Goal: Navigation & Orientation: Find specific page/section

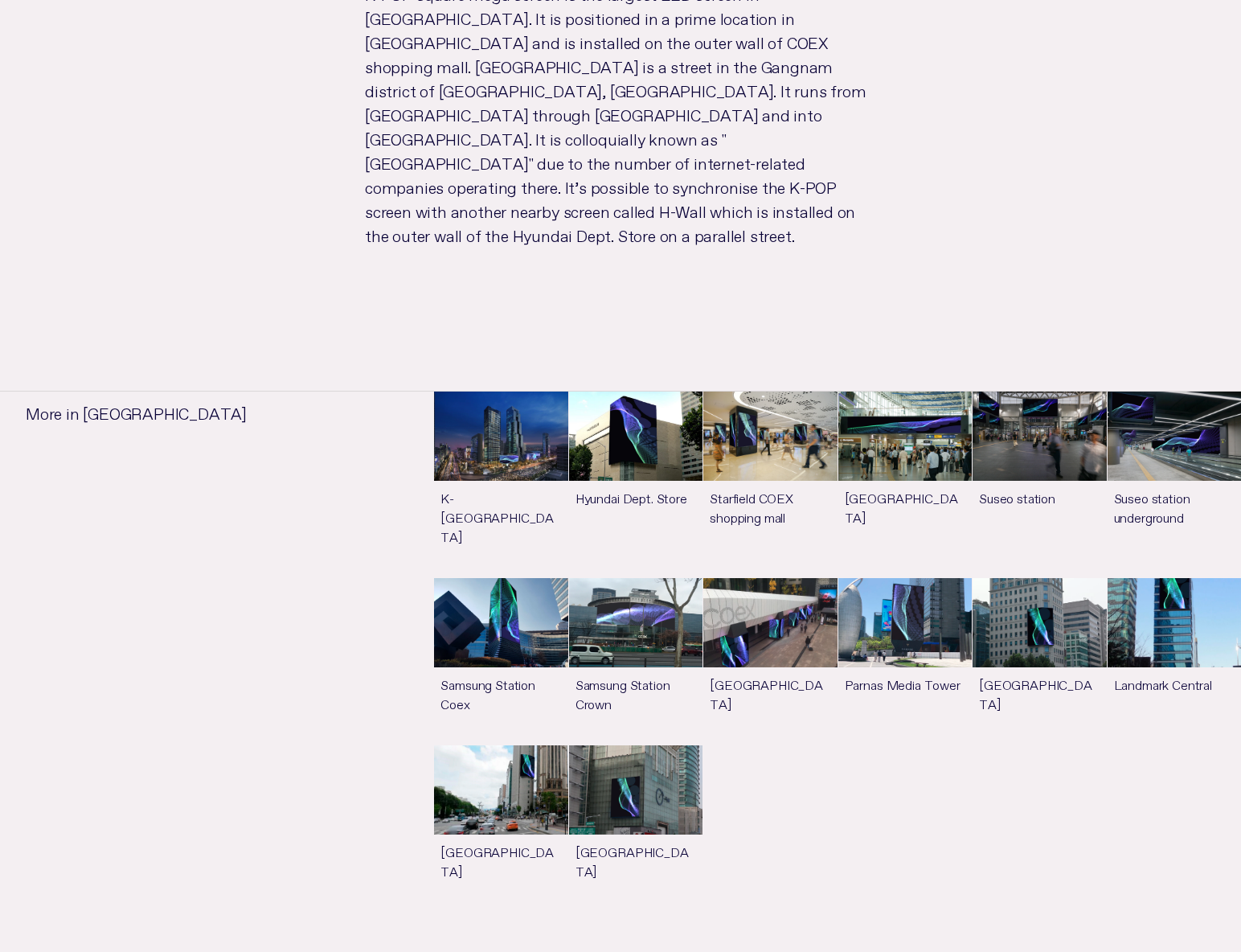
scroll to position [1097, 0]
click at [502, 392] on link "See more" at bounding box center [500, 485] width 134 height 186
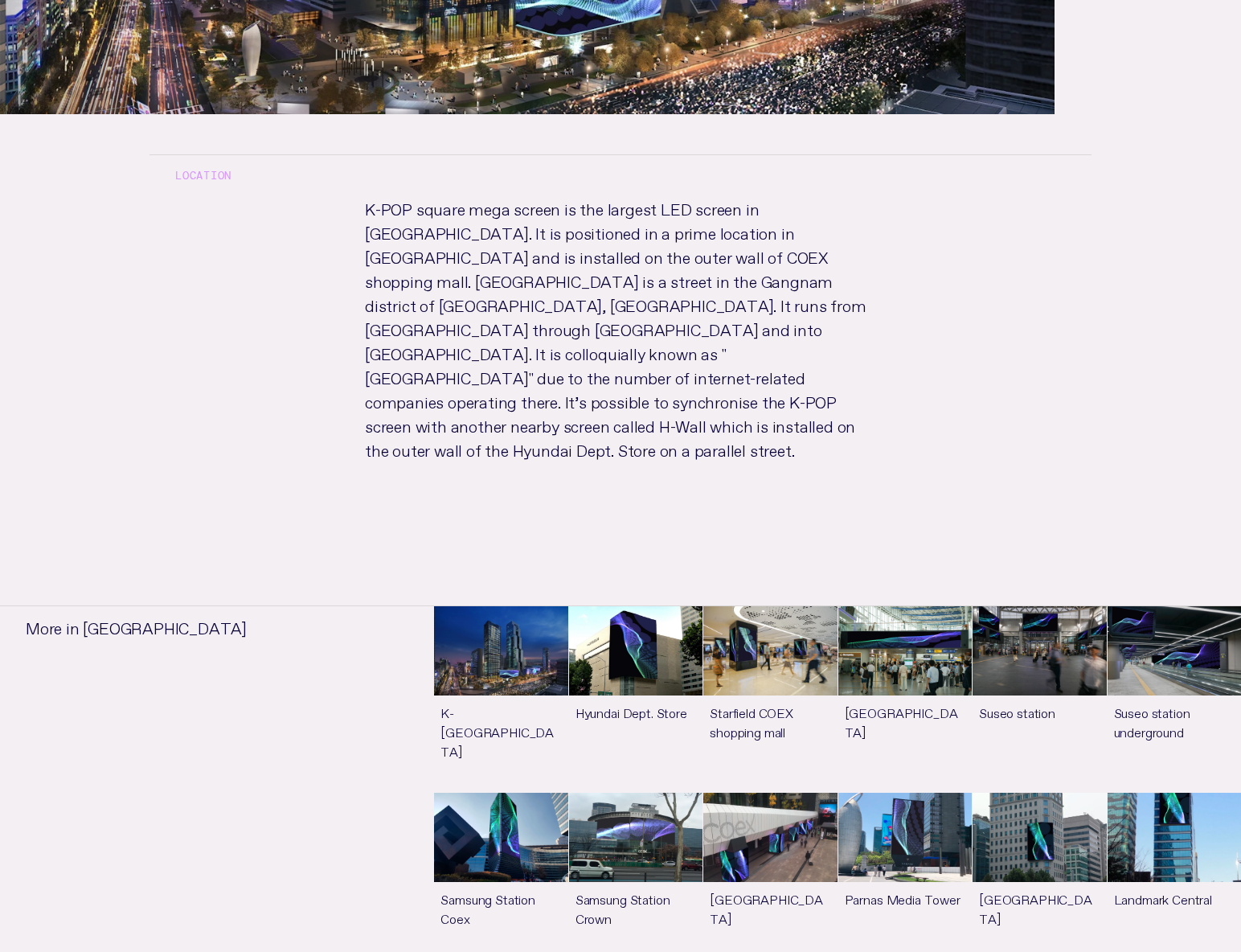
scroll to position [885, 0]
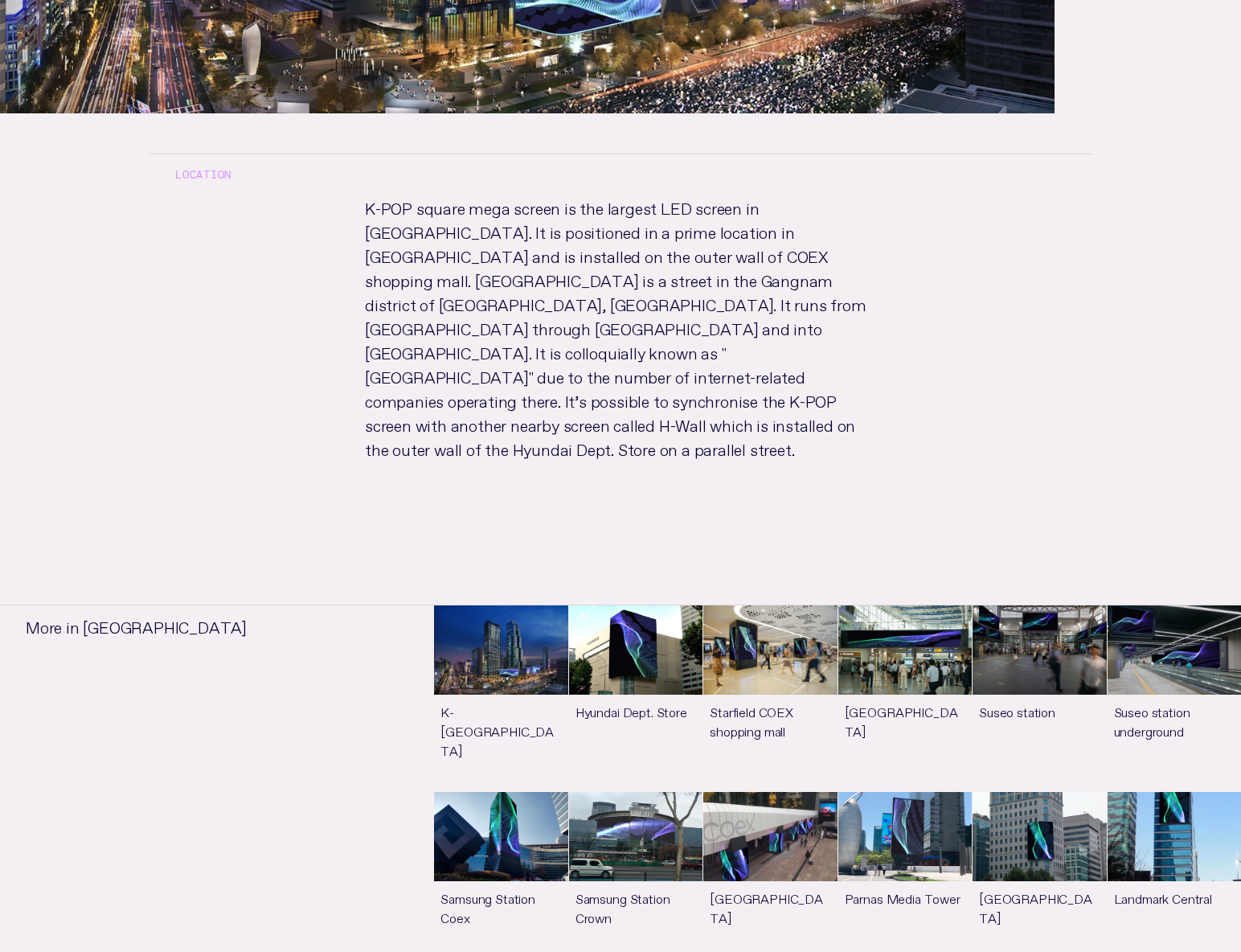
click at [655, 792] on link "See more" at bounding box center [636, 875] width 134 height 166
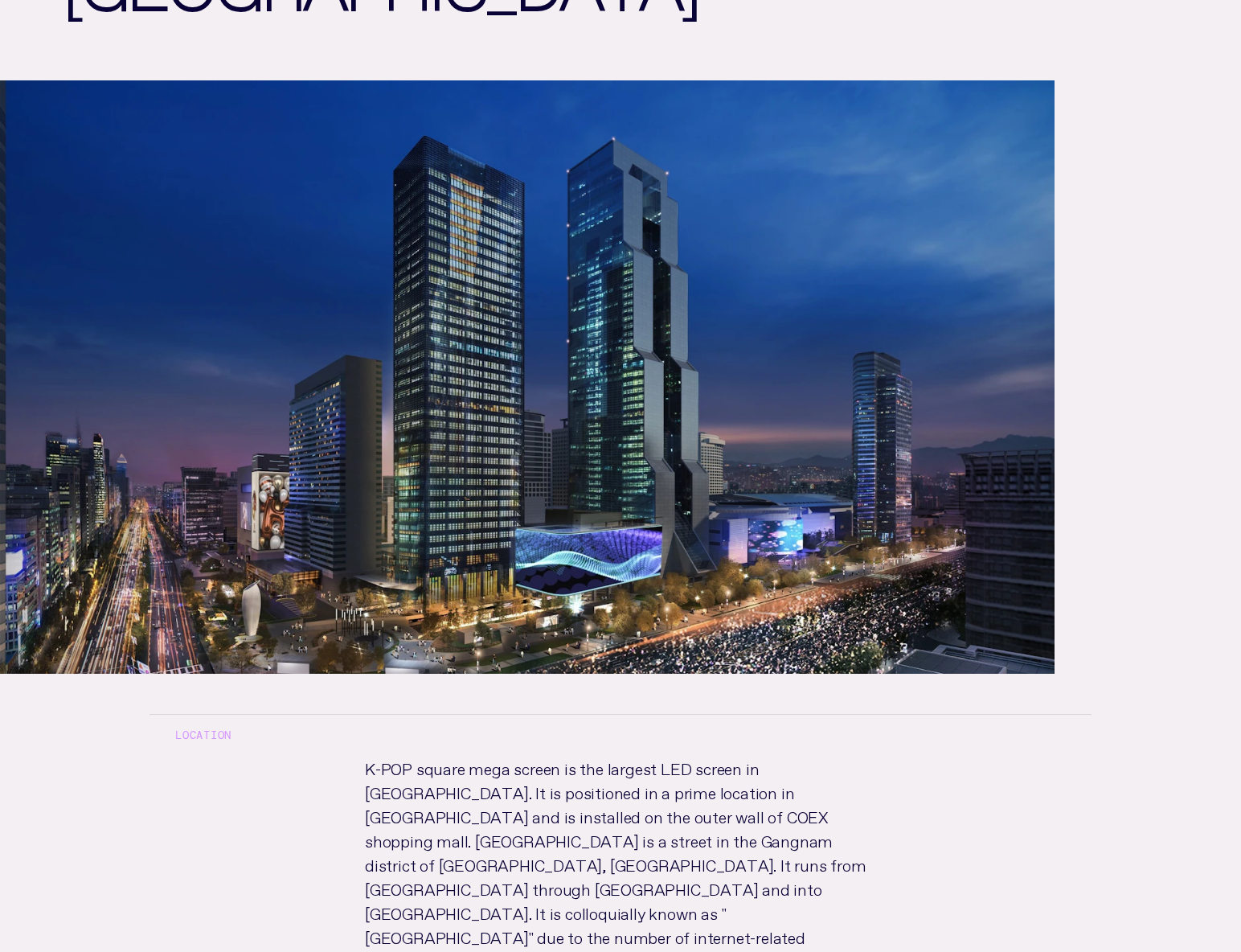
click at [618, 480] on img at bounding box center [527, 377] width 1055 height 594
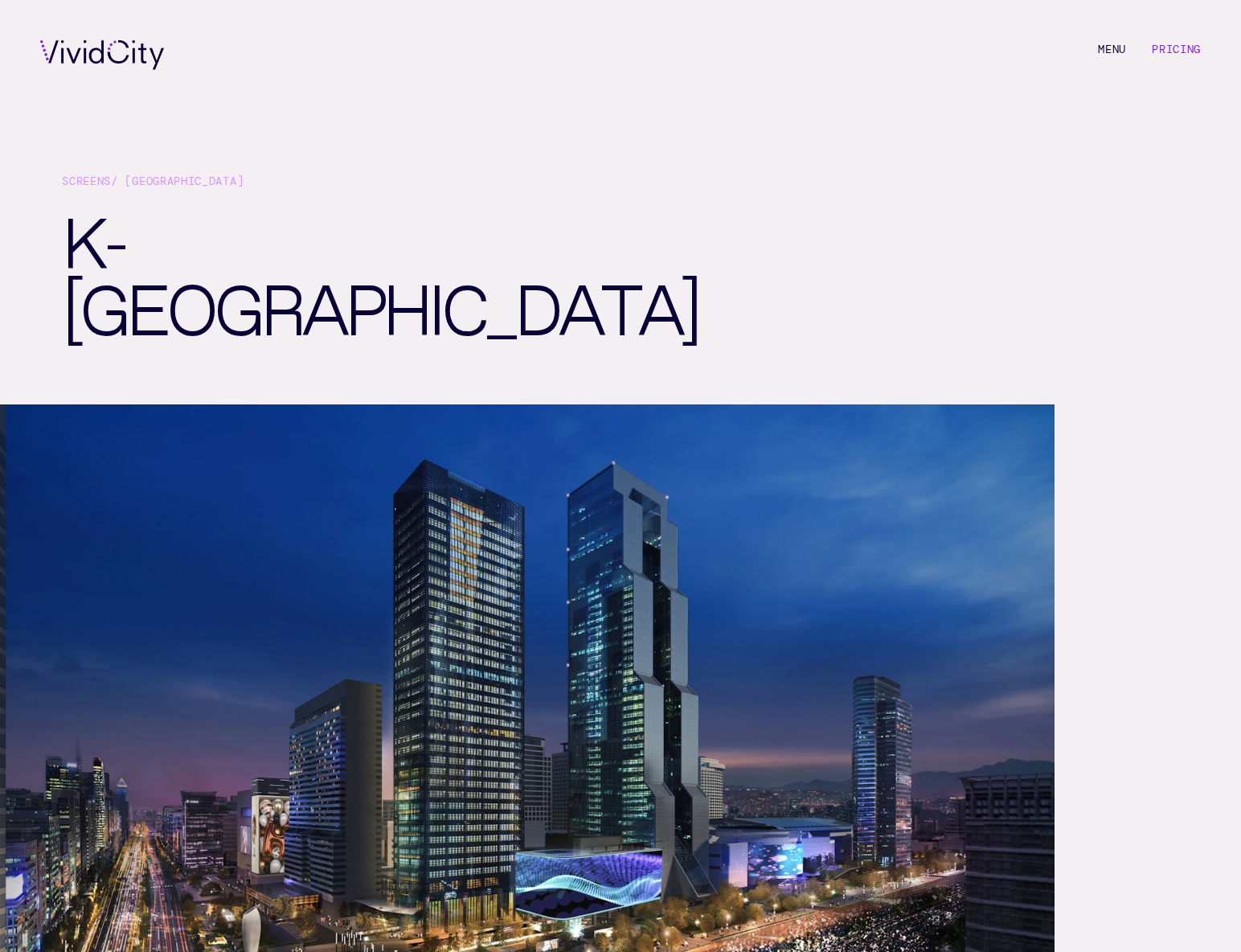
click at [97, 184] on link "Screens" at bounding box center [86, 181] width 49 height 14
click at [158, 175] on div "Screens / [GEOGRAPHIC_DATA]" at bounding box center [620, 187] width 1118 height 29
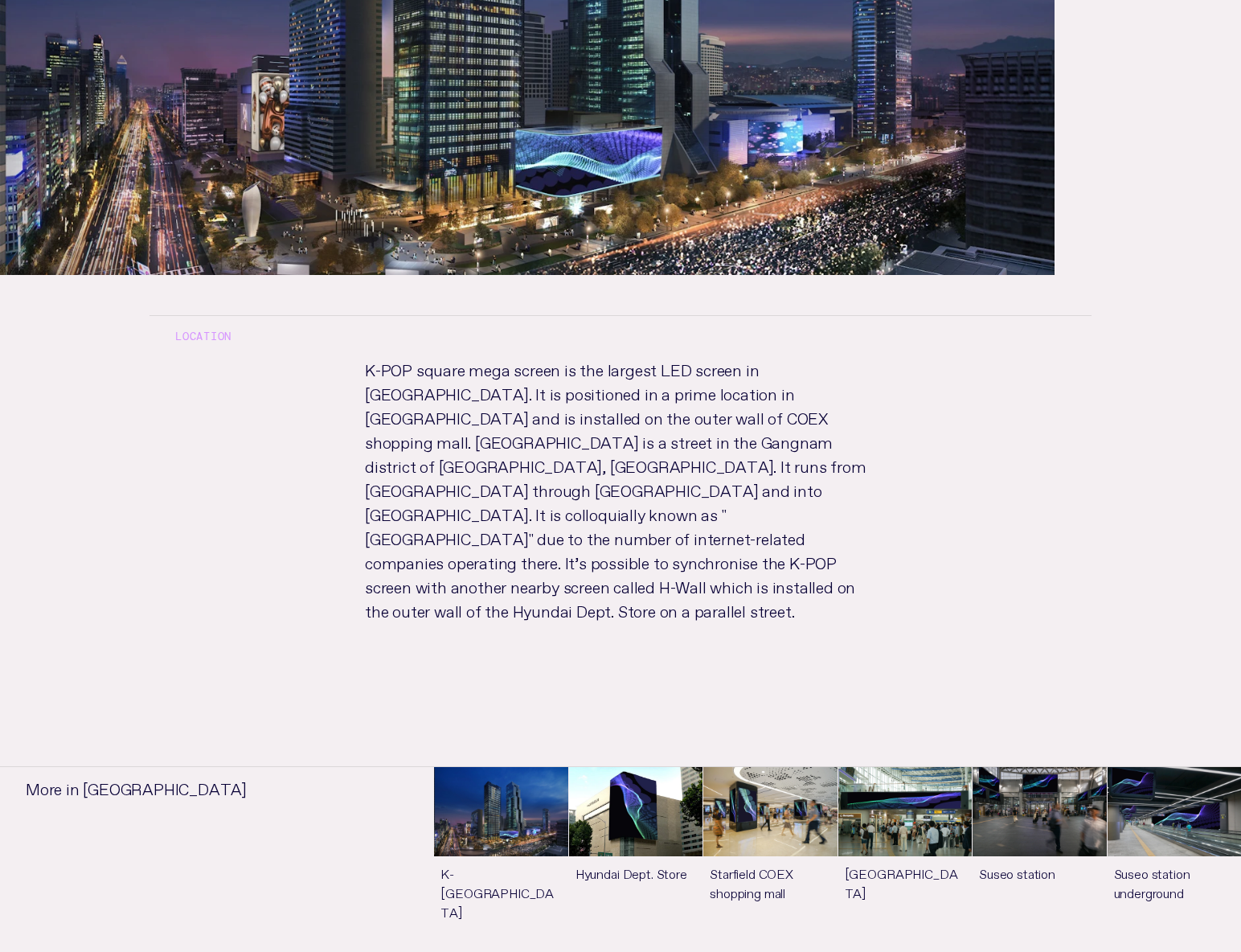
scroll to position [724, 0]
